Goal: Answer question/provide support

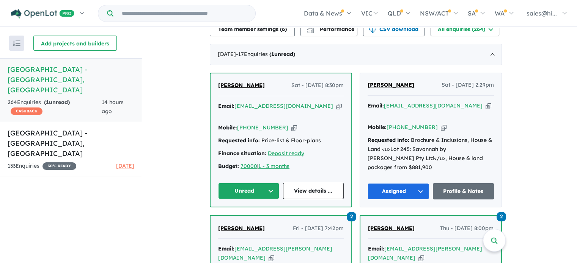
scroll to position [305, 0]
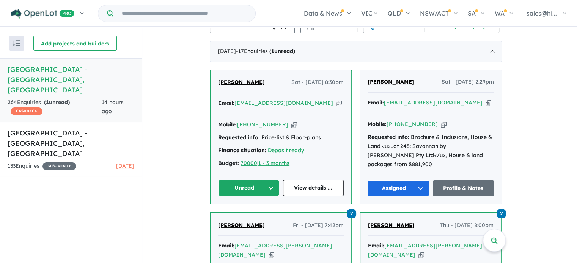
click at [274, 183] on button "Unread" at bounding box center [248, 188] width 61 height 16
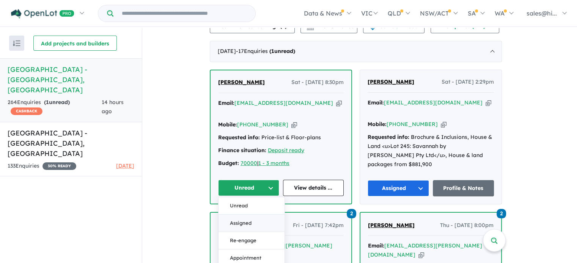
click at [258, 215] on button "Assigned" at bounding box center [251, 223] width 66 height 17
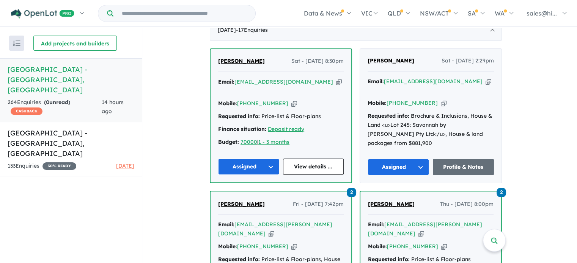
scroll to position [343, 0]
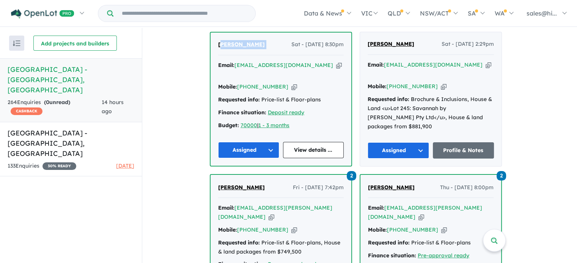
drag, startPoint x: 278, startPoint y: 50, endPoint x: 225, endPoint y: 47, distance: 53.1
click at [221, 48] on div "[PERSON_NAME] Sat - [DATE] 8:30pm" at bounding box center [280, 47] width 125 height 15
click at [216, 62] on div "[PERSON_NAME] Sat - [DATE] 8:30pm Email: [EMAIL_ADDRESS][DOMAIN_NAME] Copied! M…" at bounding box center [280, 99] width 141 height 133
drag, startPoint x: 276, startPoint y: 49, endPoint x: 219, endPoint y: 50, distance: 56.9
click at [219, 50] on div "[PERSON_NAME] Sat - [DATE] 8:30pm Email: [EMAIL_ADDRESS][DOMAIN_NAME] Copied! M…" at bounding box center [280, 99] width 141 height 133
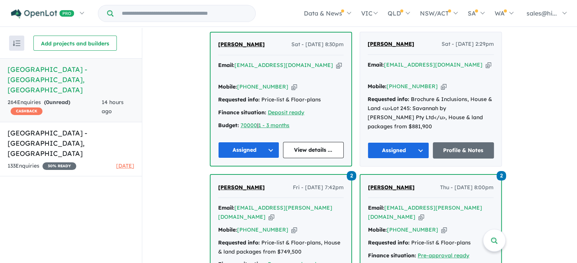
copy span "[PERSON_NAME]"
click at [308, 145] on link "View details ..." at bounding box center [313, 150] width 61 height 16
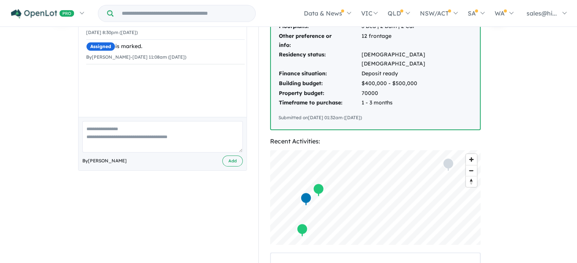
scroll to position [167, 0]
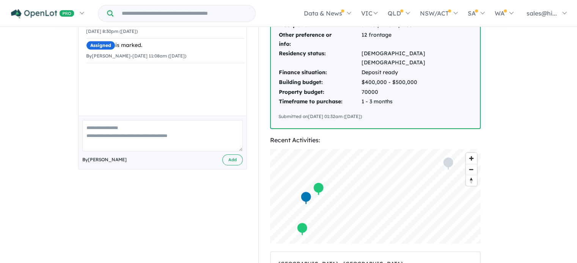
click at [182, 130] on textarea at bounding box center [162, 135] width 160 height 31
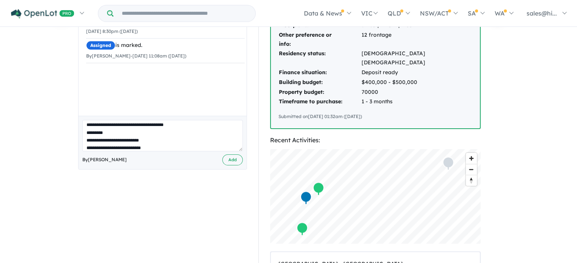
scroll to position [11, 0]
type textarea "**********"
click at [227, 160] on button "Add" at bounding box center [232, 160] width 20 height 11
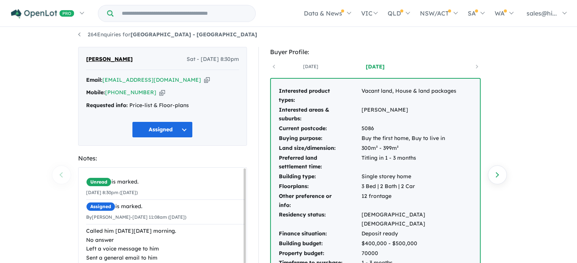
scroll to position [0, 0]
